Goal: Book appointment/travel/reservation

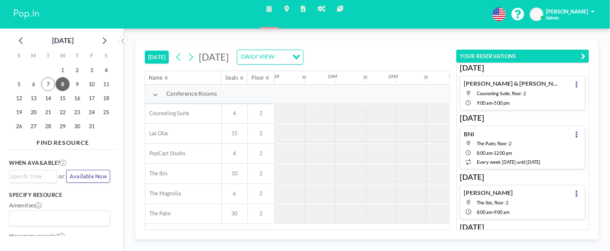
click at [583, 54] on icon "button" at bounding box center [583, 56] width 5 height 9
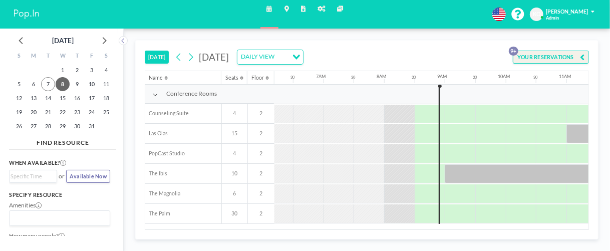
scroll to position [0, 377]
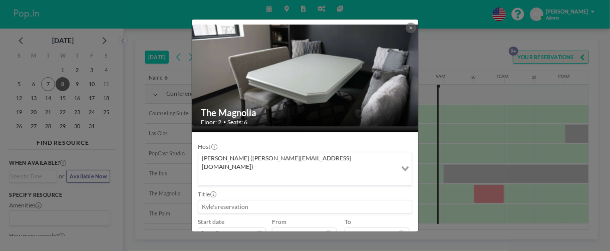
click at [405, 29] on div at bounding box center [410, 28] width 11 height 11
click at [409, 30] on icon at bounding box center [411, 28] width 4 height 5
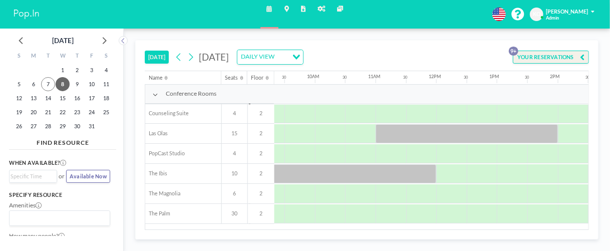
scroll to position [0, 570]
click at [412, 139] on div at bounding box center [463, 133] width 182 height 19
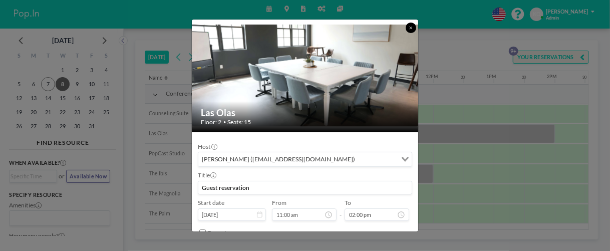
click at [410, 29] on icon at bounding box center [411, 28] width 4 height 5
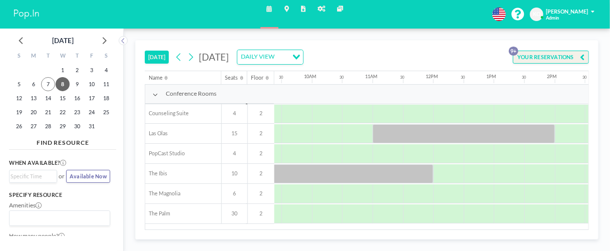
click at [385, 179] on div at bounding box center [342, 173] width 182 height 19
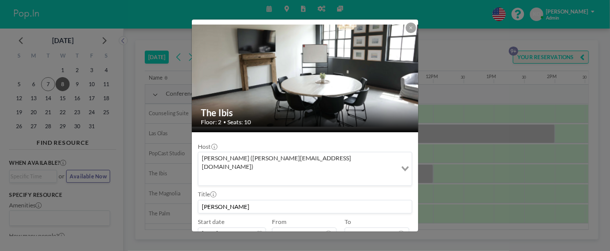
click at [410, 27] on icon at bounding box center [410, 27] width 3 height 3
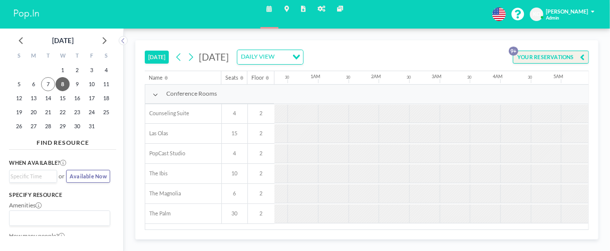
scroll to position [0, 13]
click at [151, 55] on button "[DATE]" at bounding box center [157, 57] width 24 height 13
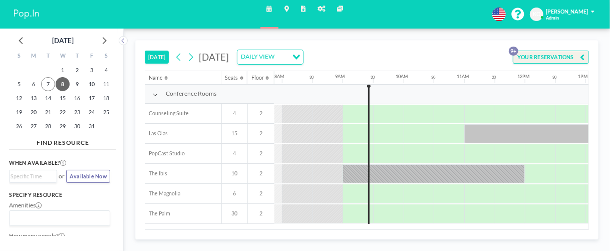
scroll to position [0, 481]
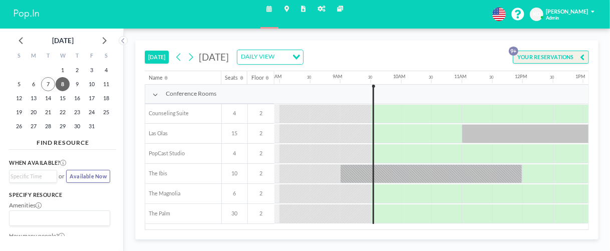
click at [145, 51] on button "[DATE]" at bounding box center [157, 57] width 24 height 13
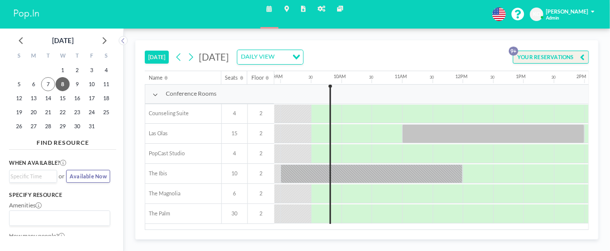
scroll to position [0, 541]
